Goal: Information Seeking & Learning: Learn about a topic

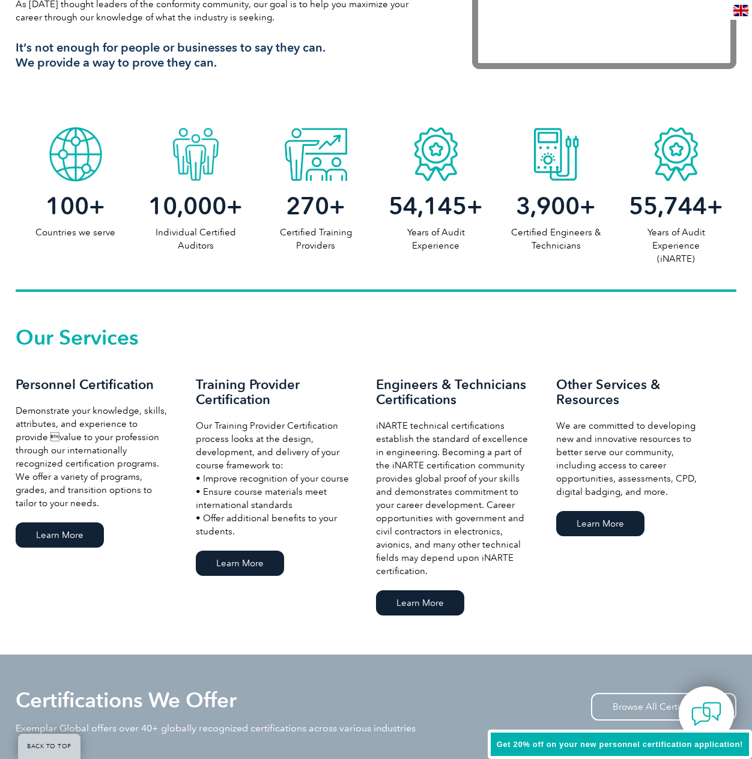
scroll to position [540, 0]
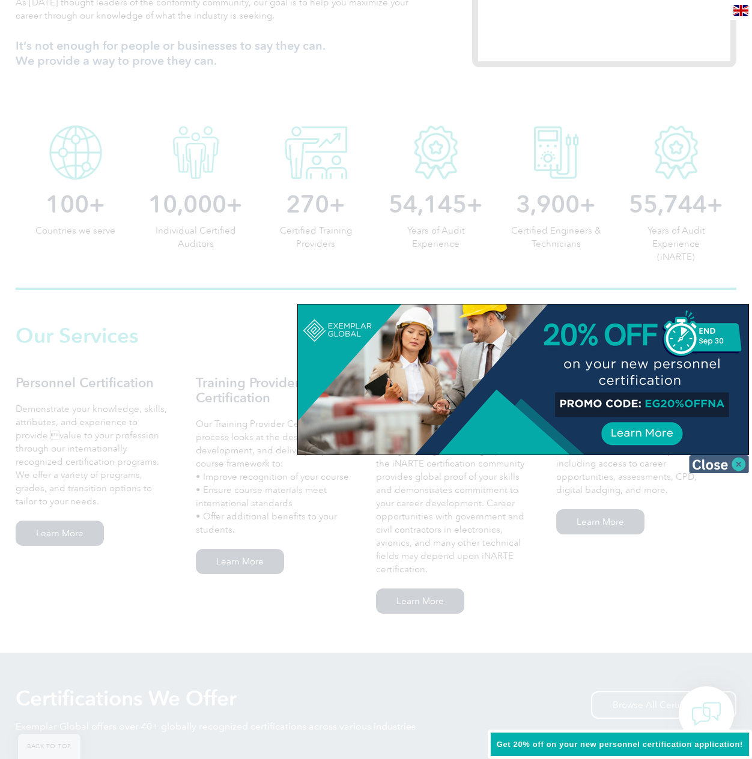
click at [739, 469] on img at bounding box center [719, 464] width 60 height 18
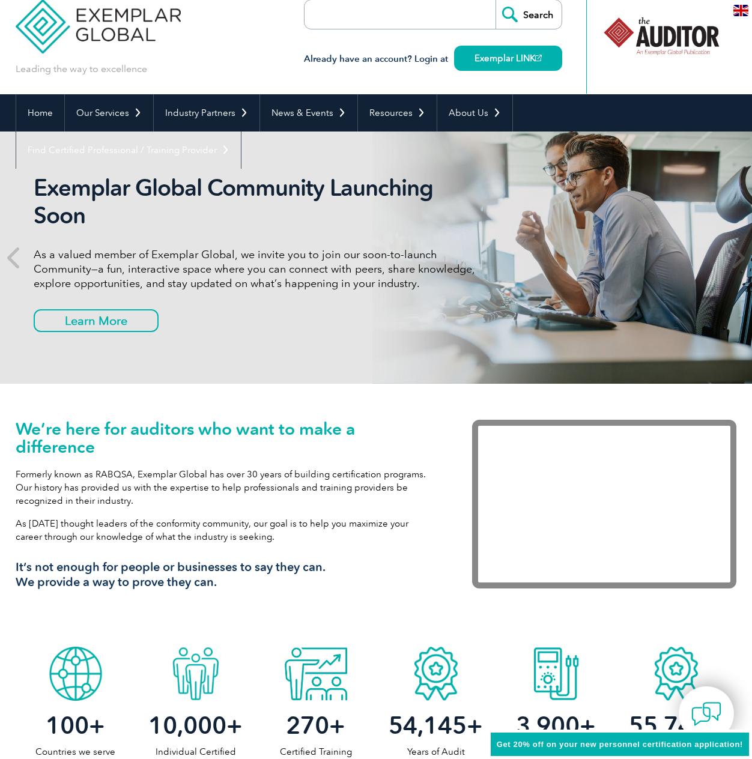
scroll to position [0, 0]
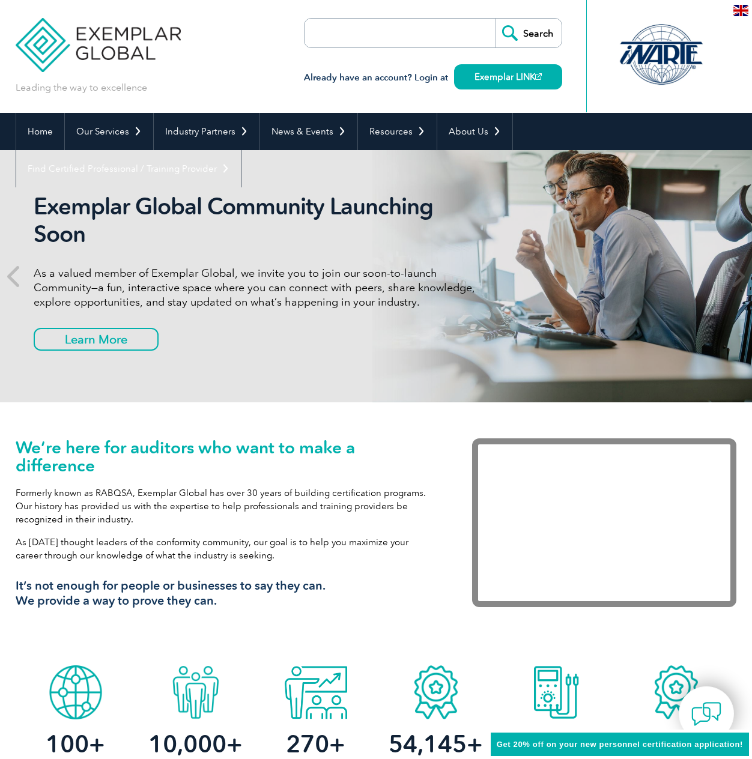
click at [378, 42] on input "search" at bounding box center [374, 33] width 126 height 29
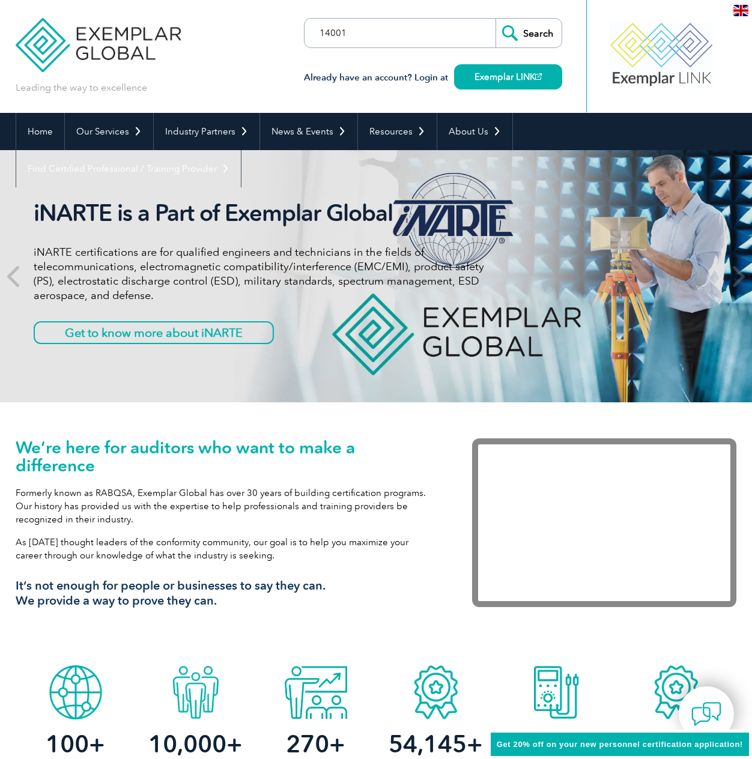
type input "14001"
click at [538, 37] on input "Search" at bounding box center [529, 33] width 66 height 29
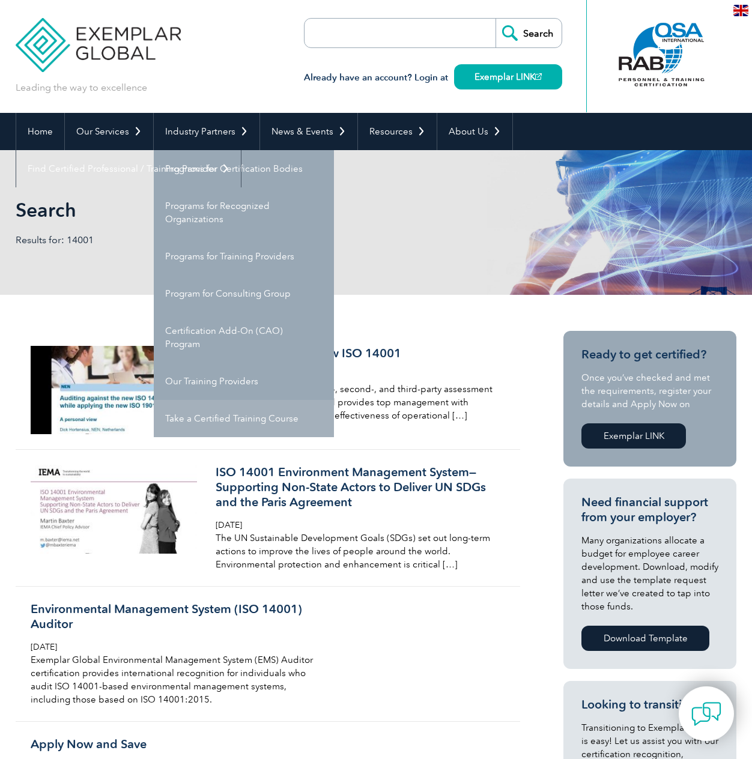
click at [247, 425] on link "Take a Certified Training Course" at bounding box center [244, 418] width 180 height 37
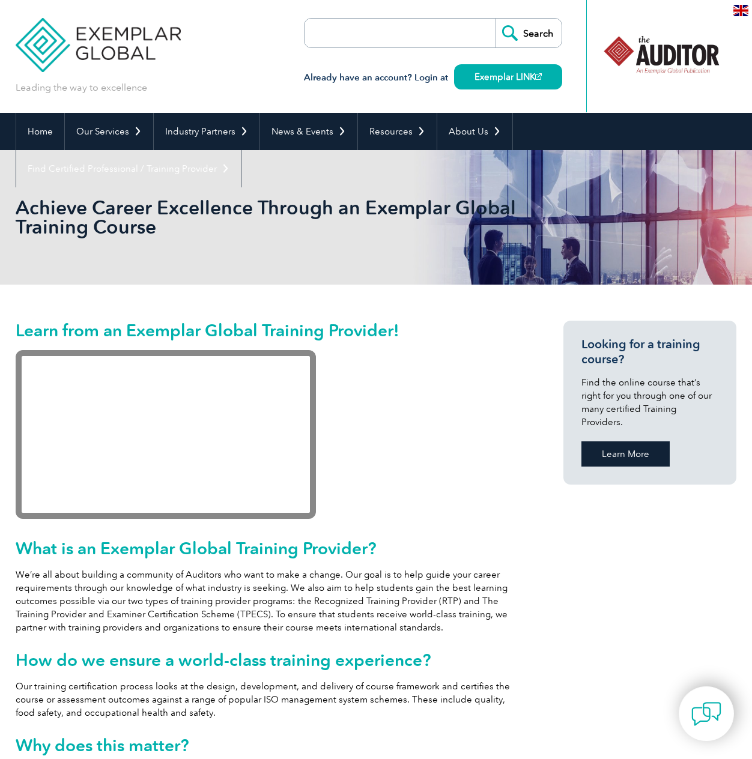
click at [630, 448] on link "Learn More" at bounding box center [626, 454] width 88 height 25
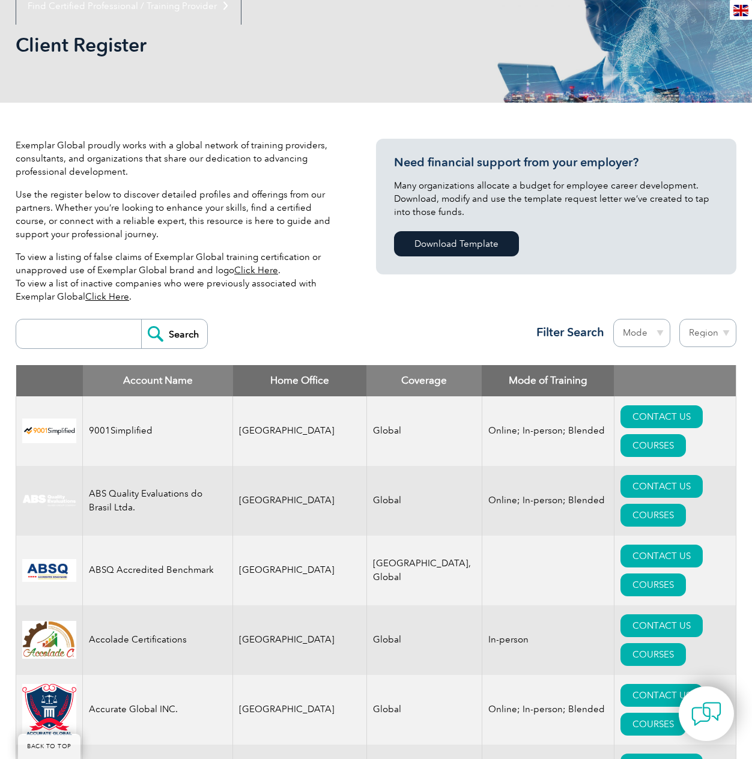
scroll to position [180, 0]
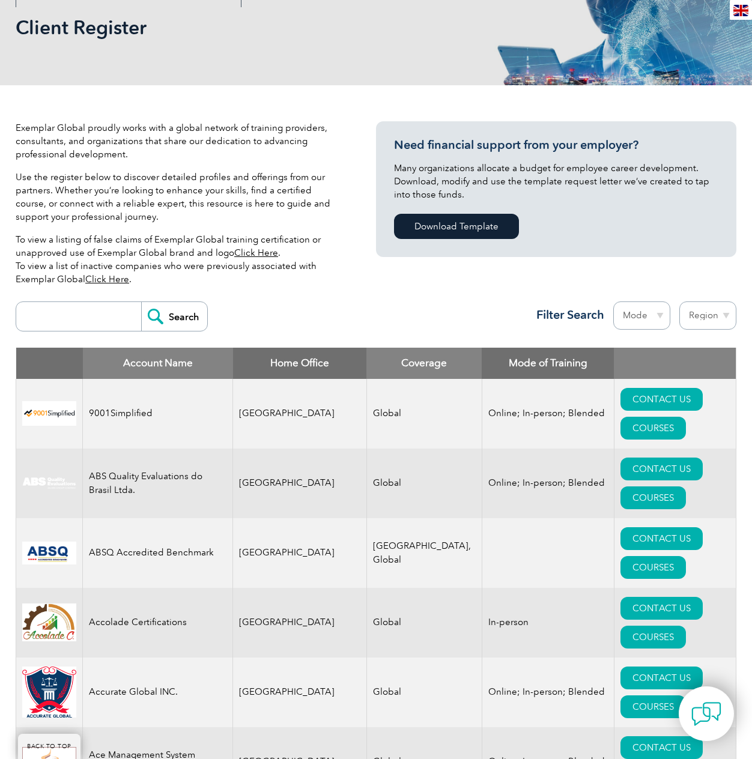
click at [81, 315] on input "search" at bounding box center [81, 316] width 119 height 29
type input "14001"
click at [154, 318] on input "Search" at bounding box center [174, 316] width 66 height 29
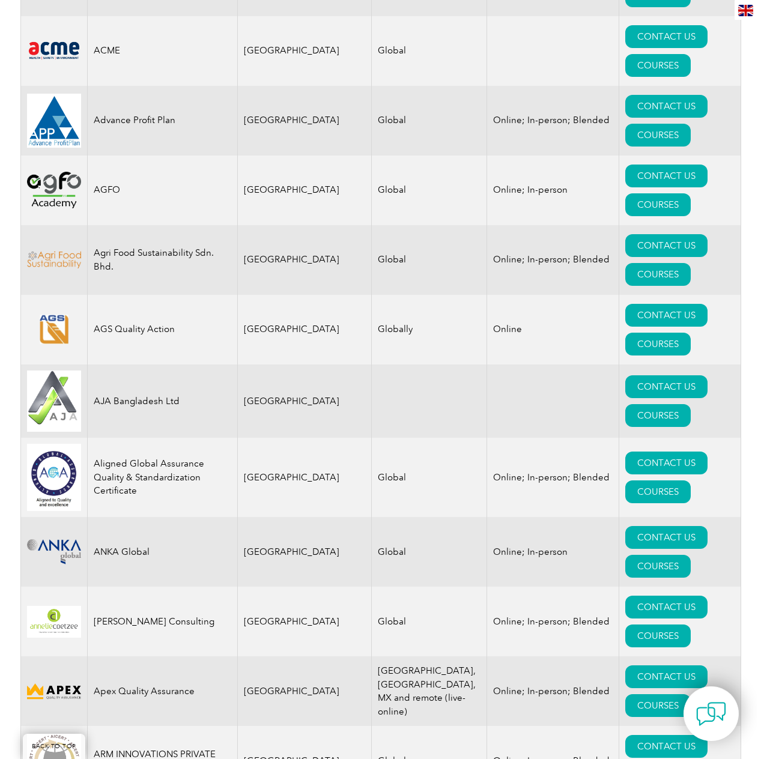
scroll to position [1021, 0]
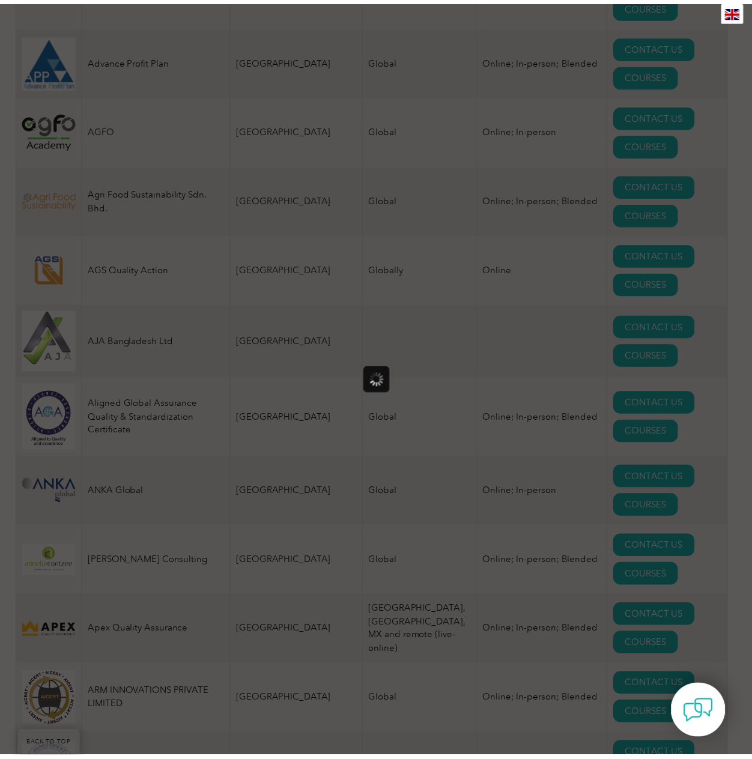
scroll to position [0, 0]
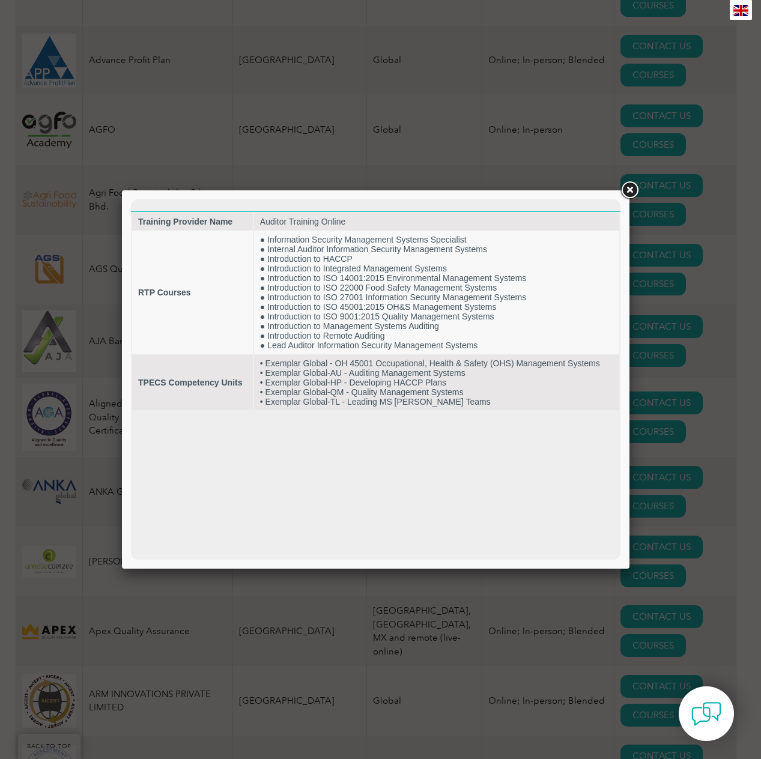
click at [630, 190] on link at bounding box center [630, 191] width 22 height 22
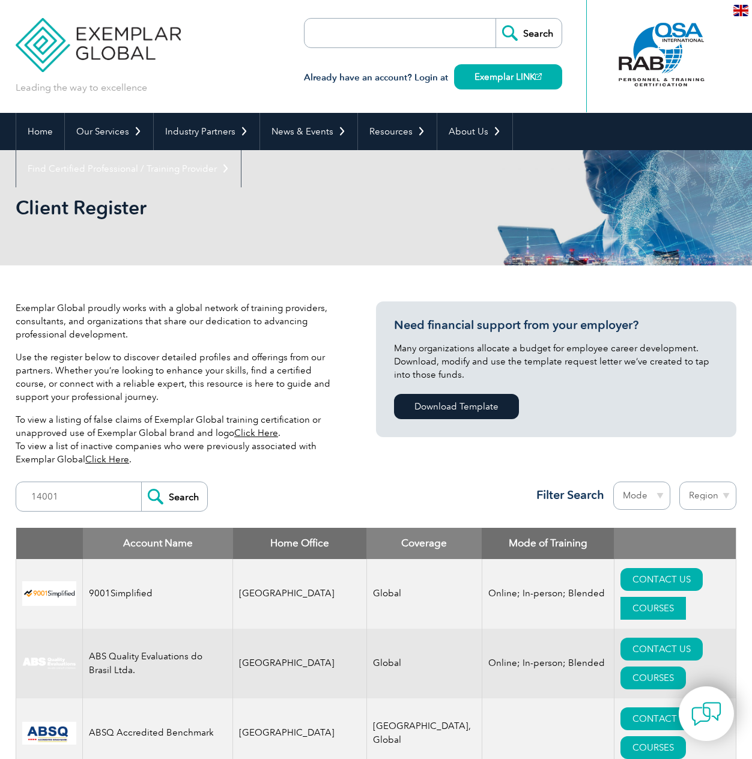
click at [683, 597] on link "COURSES" at bounding box center [653, 608] width 65 height 23
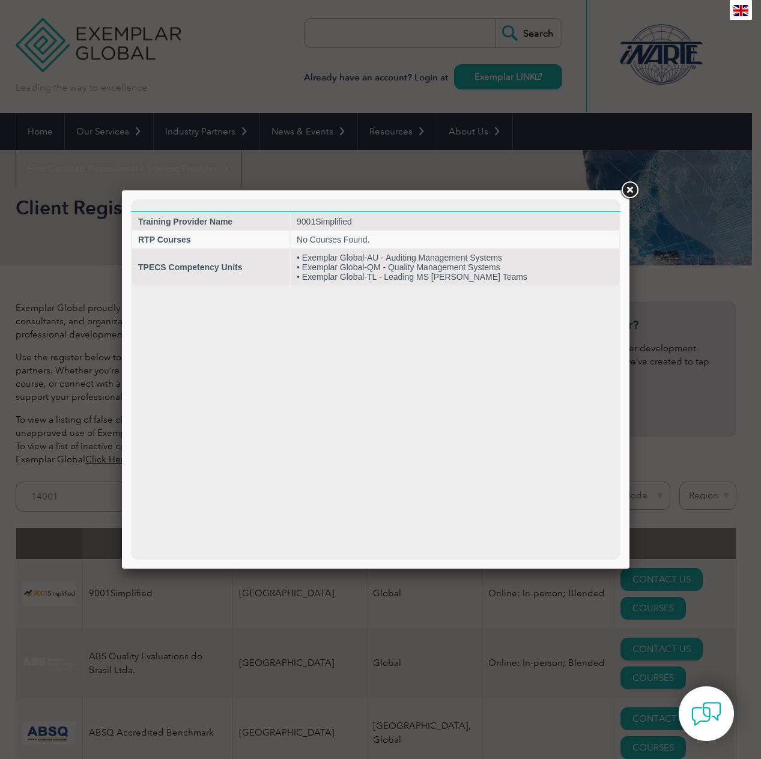
click at [630, 185] on link at bounding box center [630, 191] width 22 height 22
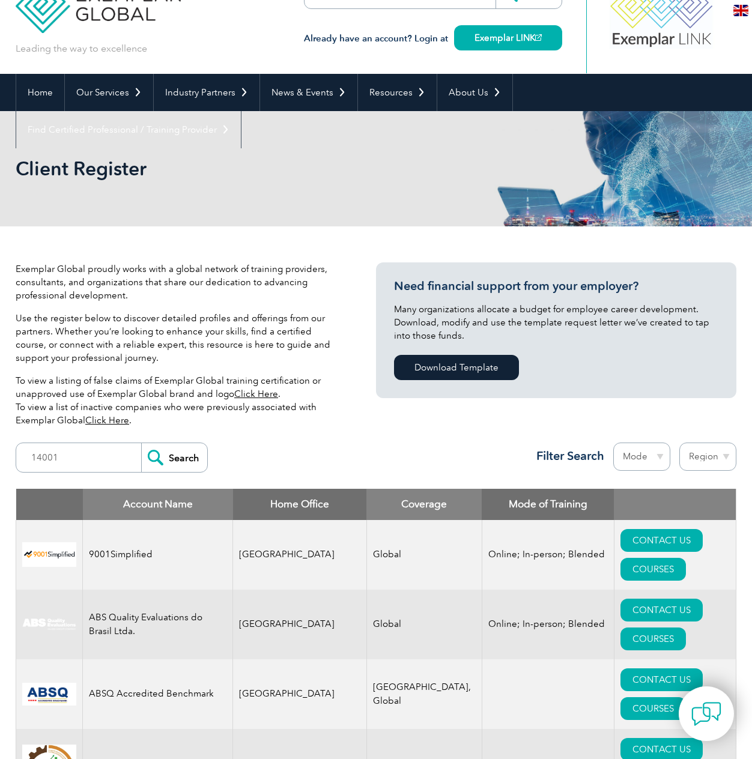
scroll to position [60, 0]
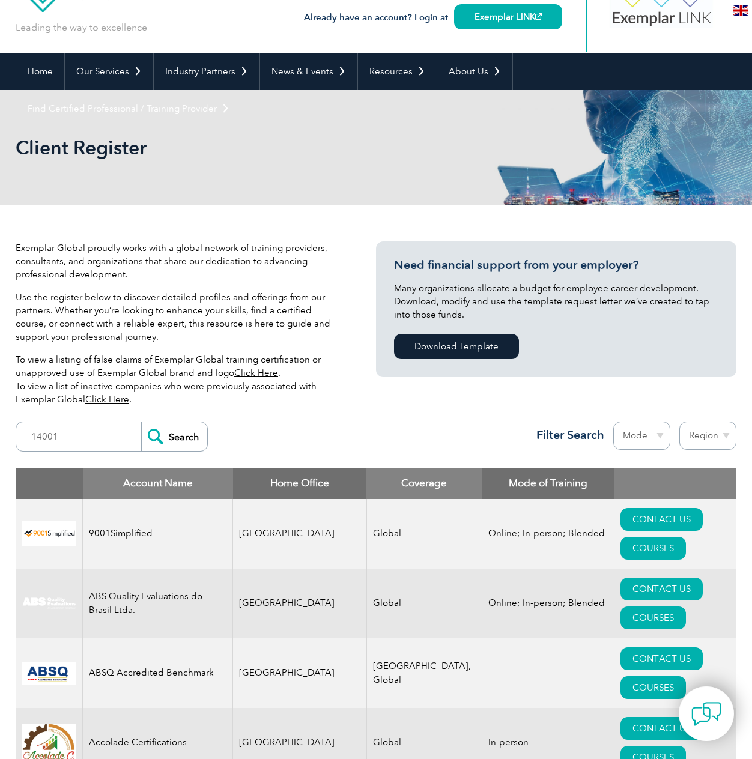
click at [722, 436] on select "Region Australia Bahrain Bangladesh Brazil Canada Colombia Dominican Republic E…" at bounding box center [708, 436] width 57 height 28
click at [646, 439] on select "Mode Online In-person Blended" at bounding box center [641, 436] width 57 height 28
select select "Online"
click at [613, 422] on select "Mode Online In-person Blended" at bounding box center [641, 436] width 57 height 28
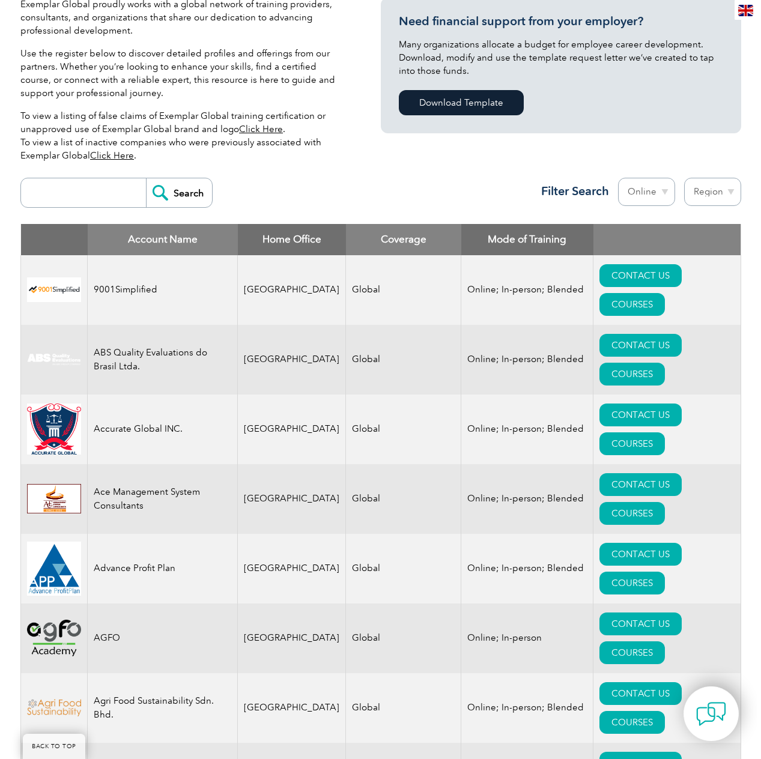
scroll to position [421, 0]
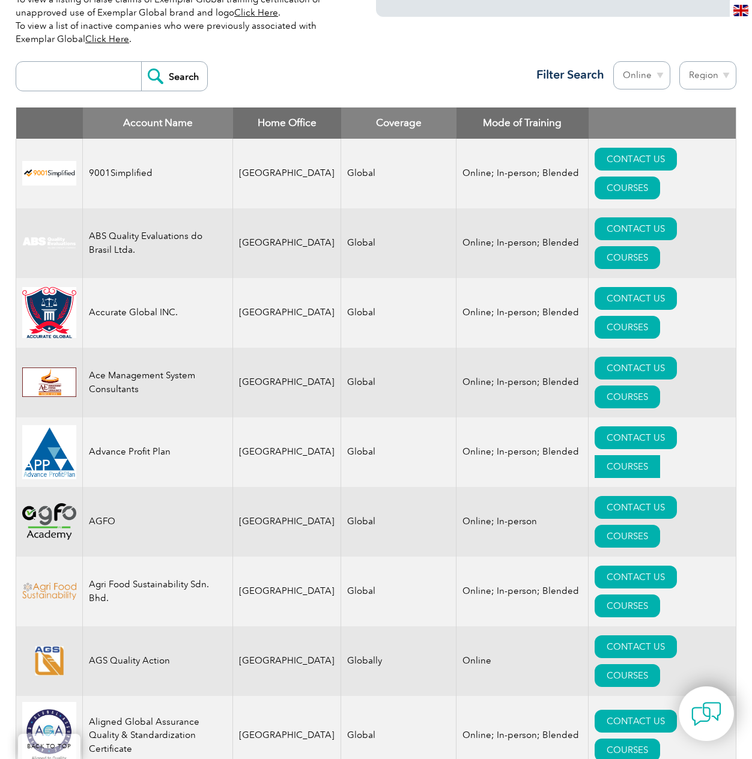
click at [660, 455] on link "COURSES" at bounding box center [627, 466] width 65 height 23
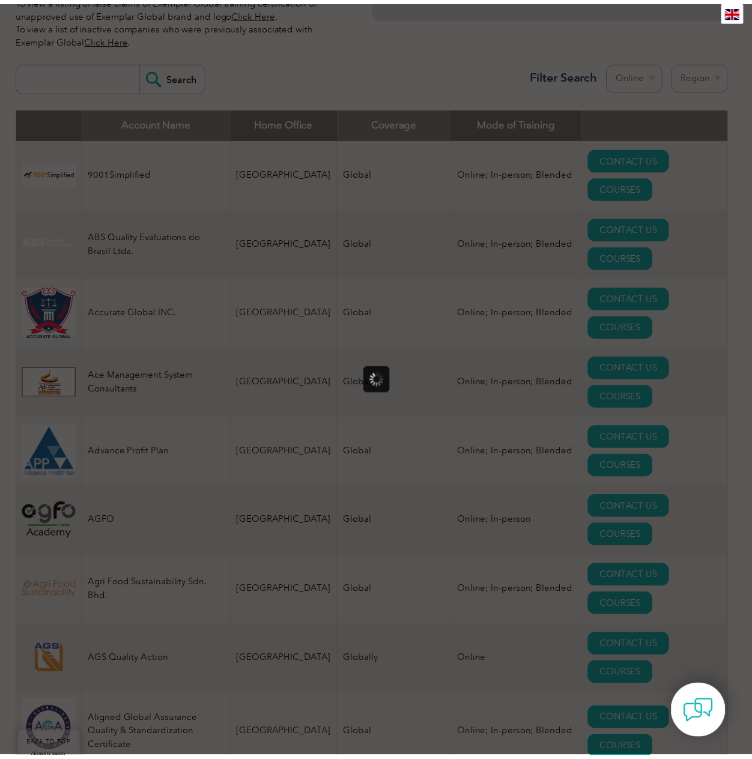
scroll to position [0, 0]
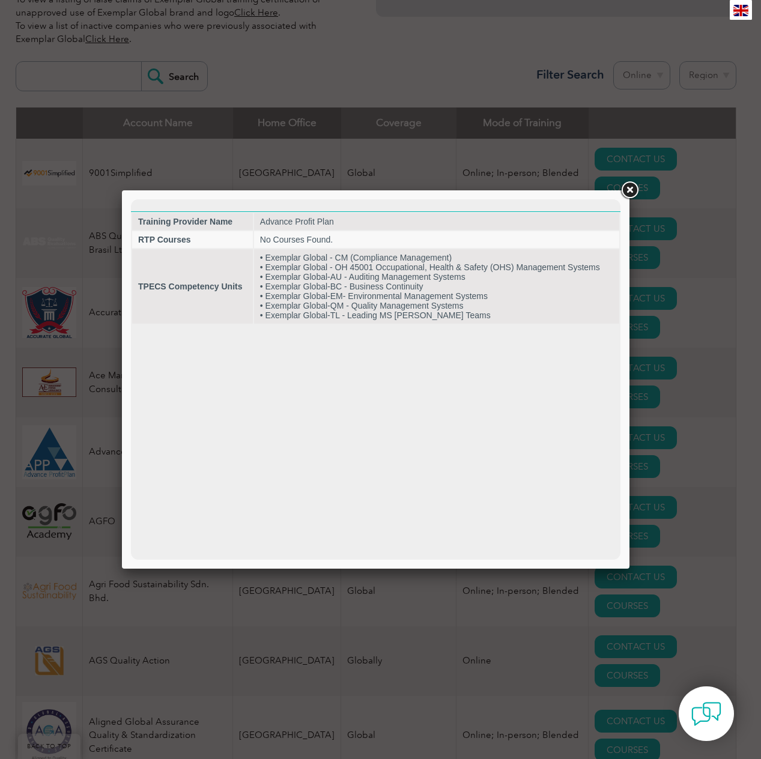
click at [630, 192] on link at bounding box center [630, 191] width 22 height 22
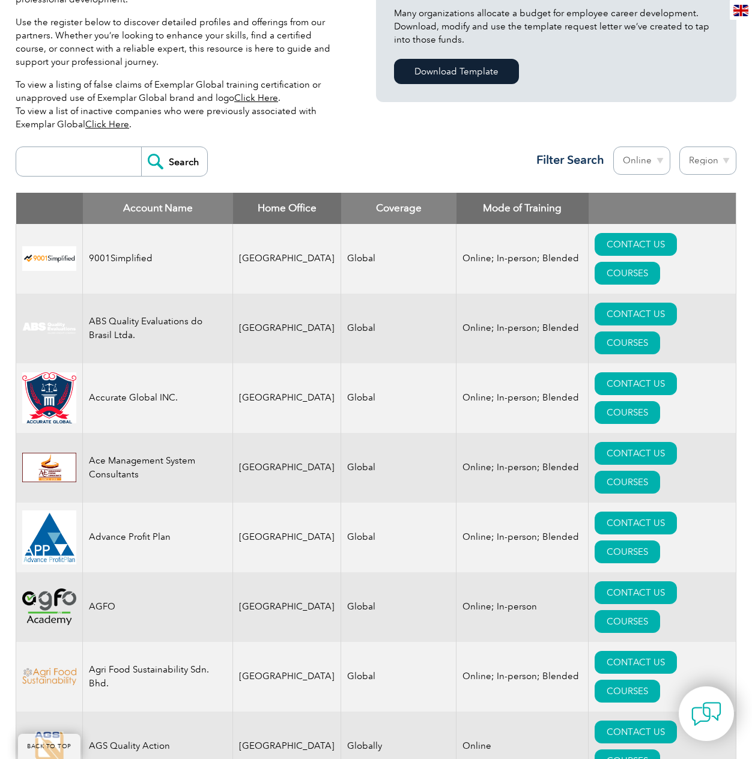
scroll to position [344, 0]
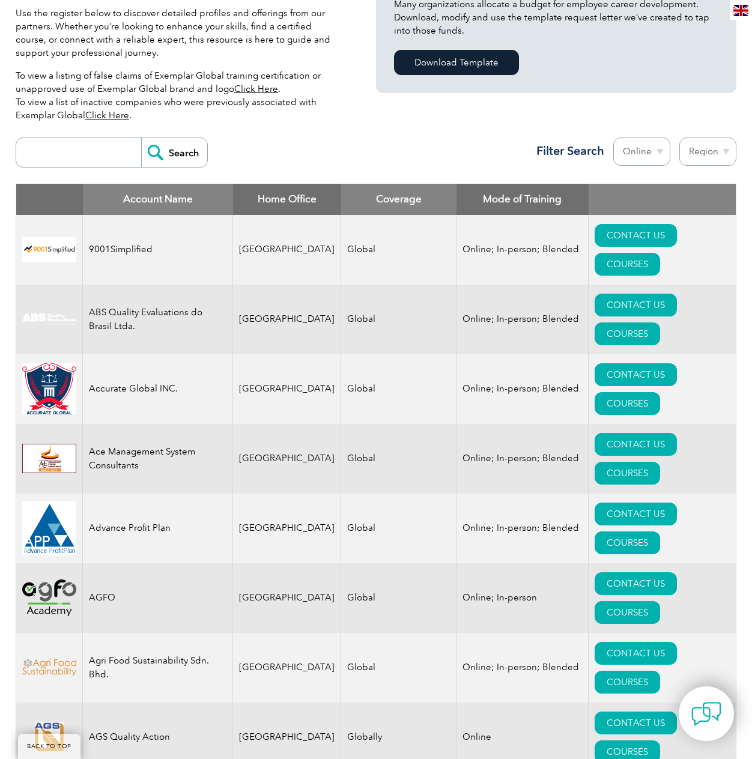
click at [711, 156] on select "Region Australia Bahrain Bangladesh Brazil Canada Colombia Dominican Republic E…" at bounding box center [708, 152] width 57 height 28
select select "[GEOGRAPHIC_DATA]"
click at [680, 138] on select "Region Australia Bahrain Bangladesh Brazil Canada Colombia Dominican Republic E…" at bounding box center [708, 152] width 57 height 28
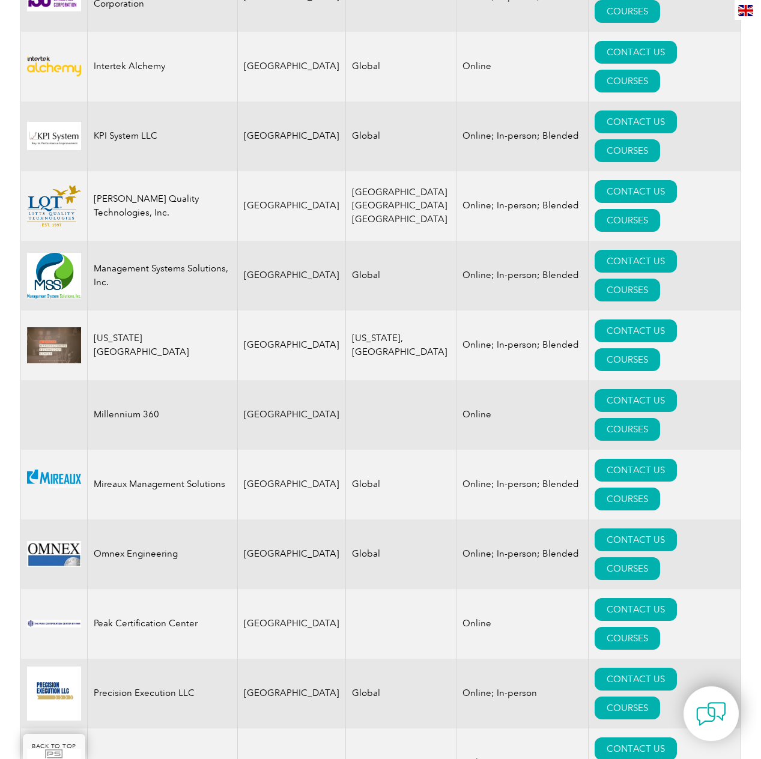
scroll to position [2043, 0]
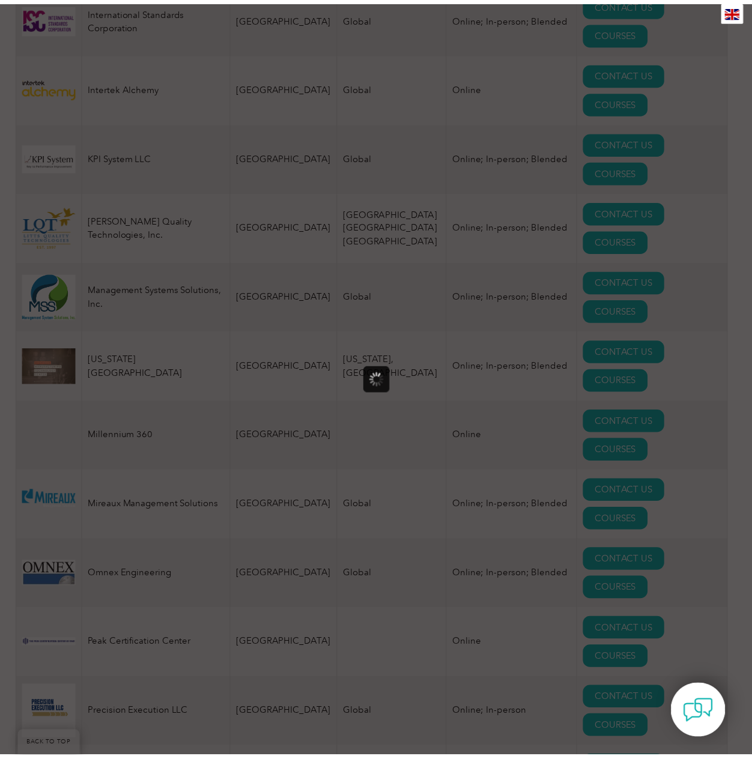
scroll to position [0, 0]
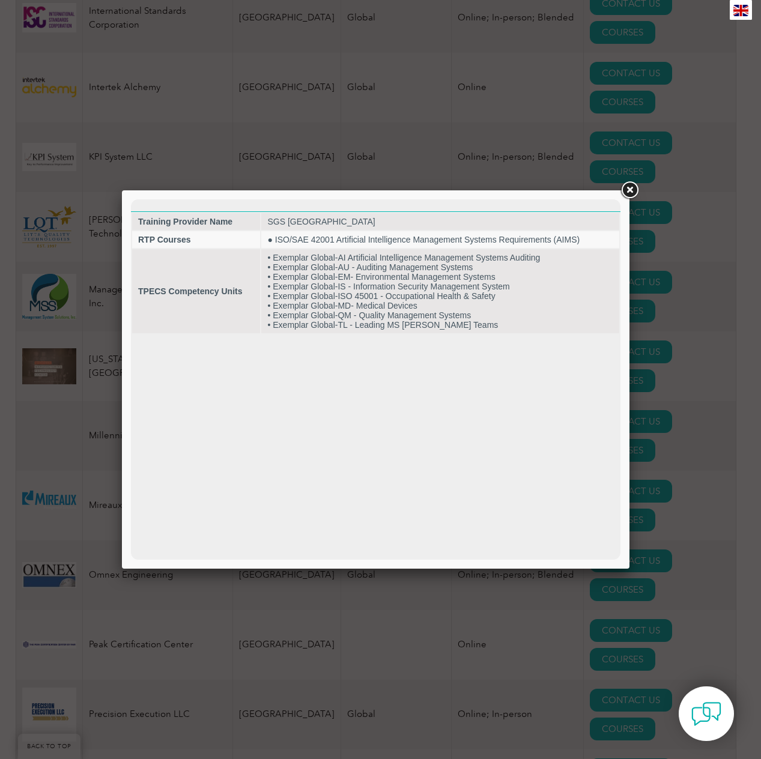
click at [630, 193] on link at bounding box center [630, 191] width 22 height 22
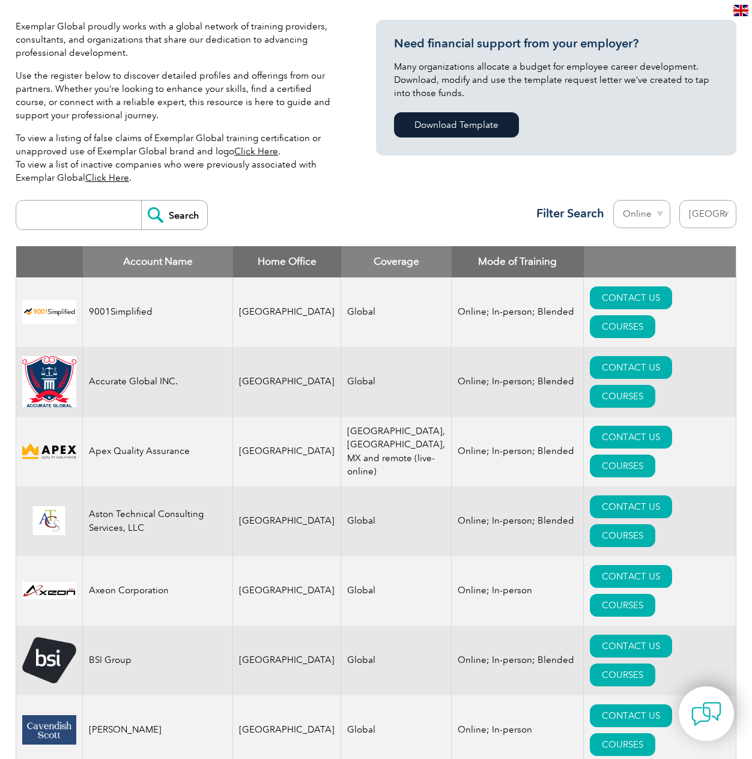
scroll to position [60, 0]
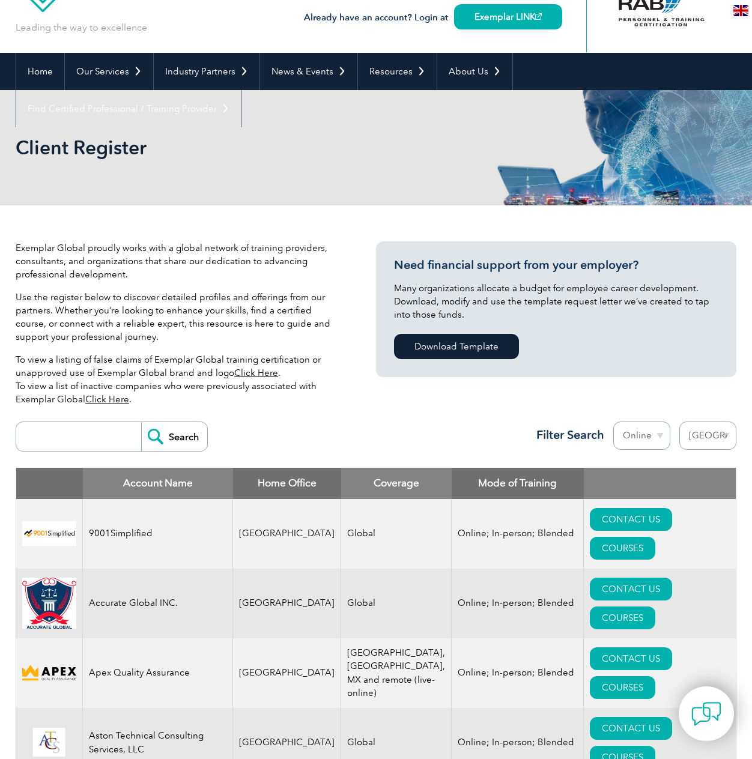
click at [717, 439] on select "Region [GEOGRAPHIC_DATA] [GEOGRAPHIC_DATA] [GEOGRAPHIC_DATA] [GEOGRAPHIC_DATA] …" at bounding box center [708, 436] width 57 height 28
select select "[GEOGRAPHIC_DATA]"
click at [680, 422] on select "Region [GEOGRAPHIC_DATA] [GEOGRAPHIC_DATA] [GEOGRAPHIC_DATA] [GEOGRAPHIC_DATA] …" at bounding box center [708, 436] width 57 height 28
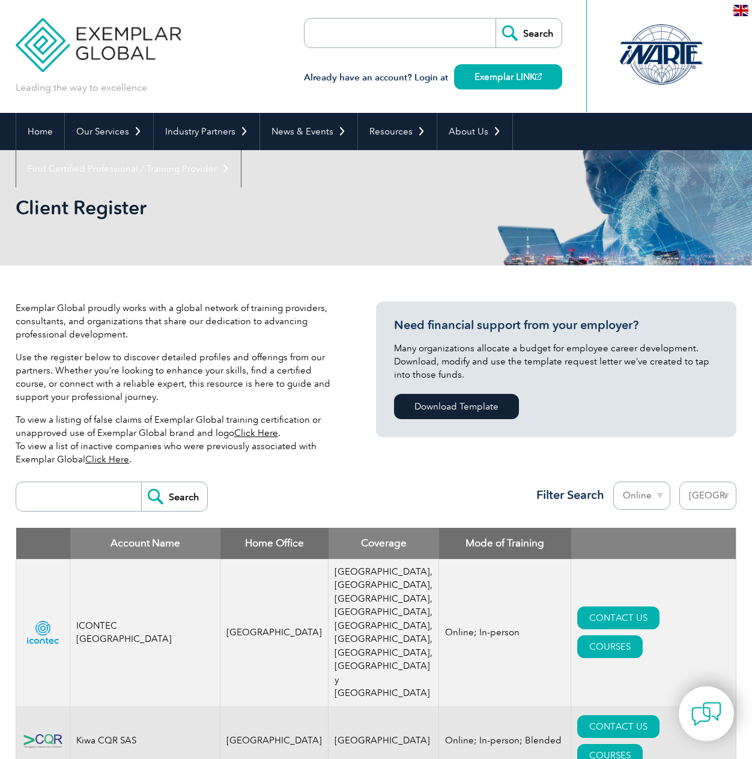
select select "[GEOGRAPHIC_DATA]"
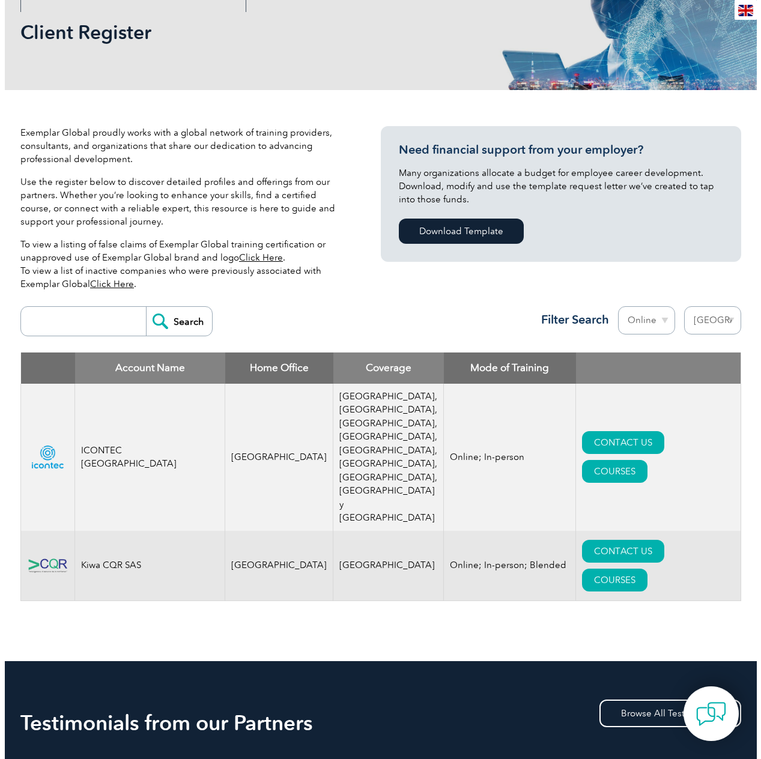
scroll to position [180, 0]
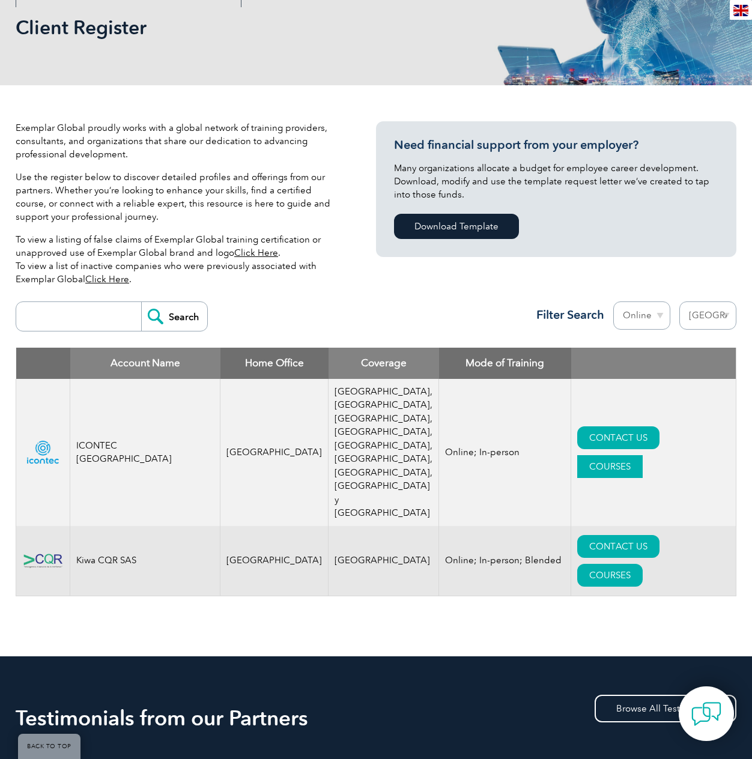
click at [641, 455] on link "COURSES" at bounding box center [609, 466] width 65 height 23
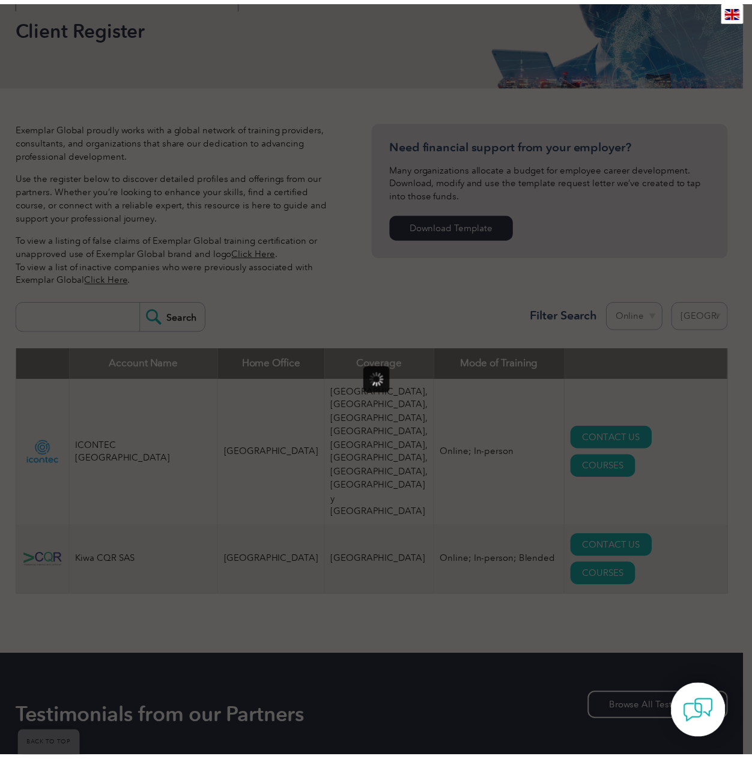
scroll to position [0, 0]
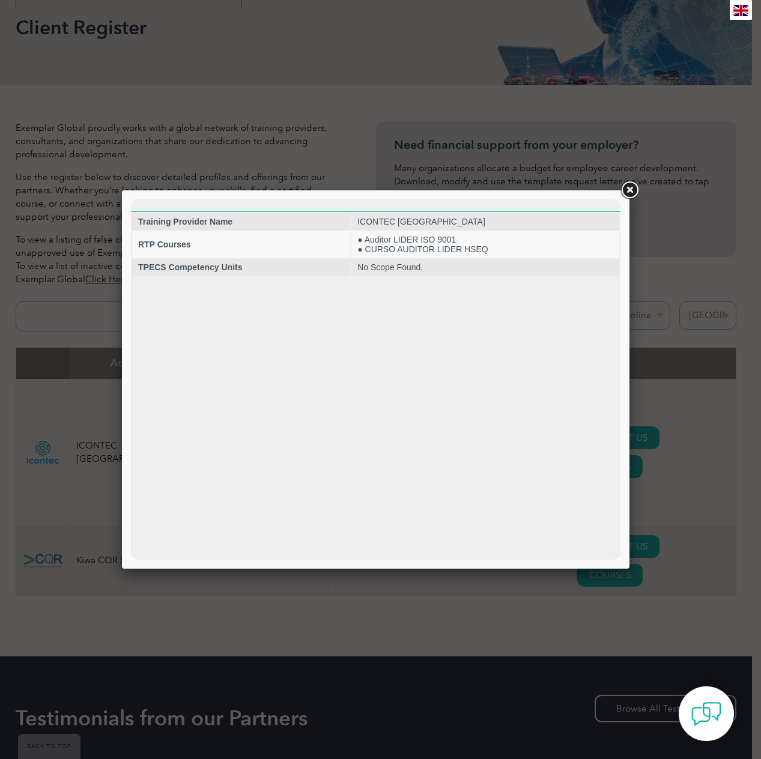
click at [630, 192] on link at bounding box center [630, 191] width 22 height 22
